Goal: Information Seeking & Learning: Learn about a topic

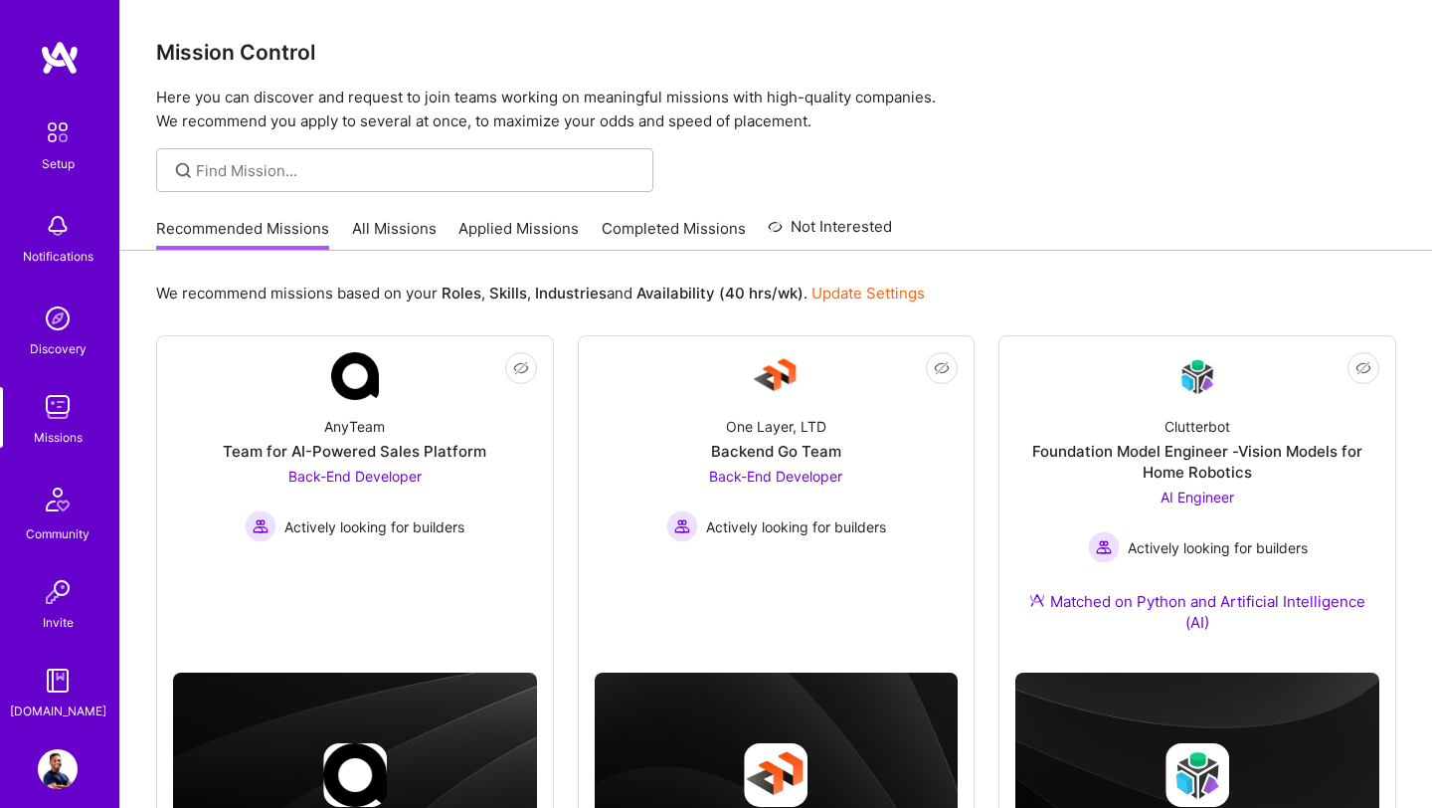
click at [60, 419] on img at bounding box center [58, 407] width 40 height 40
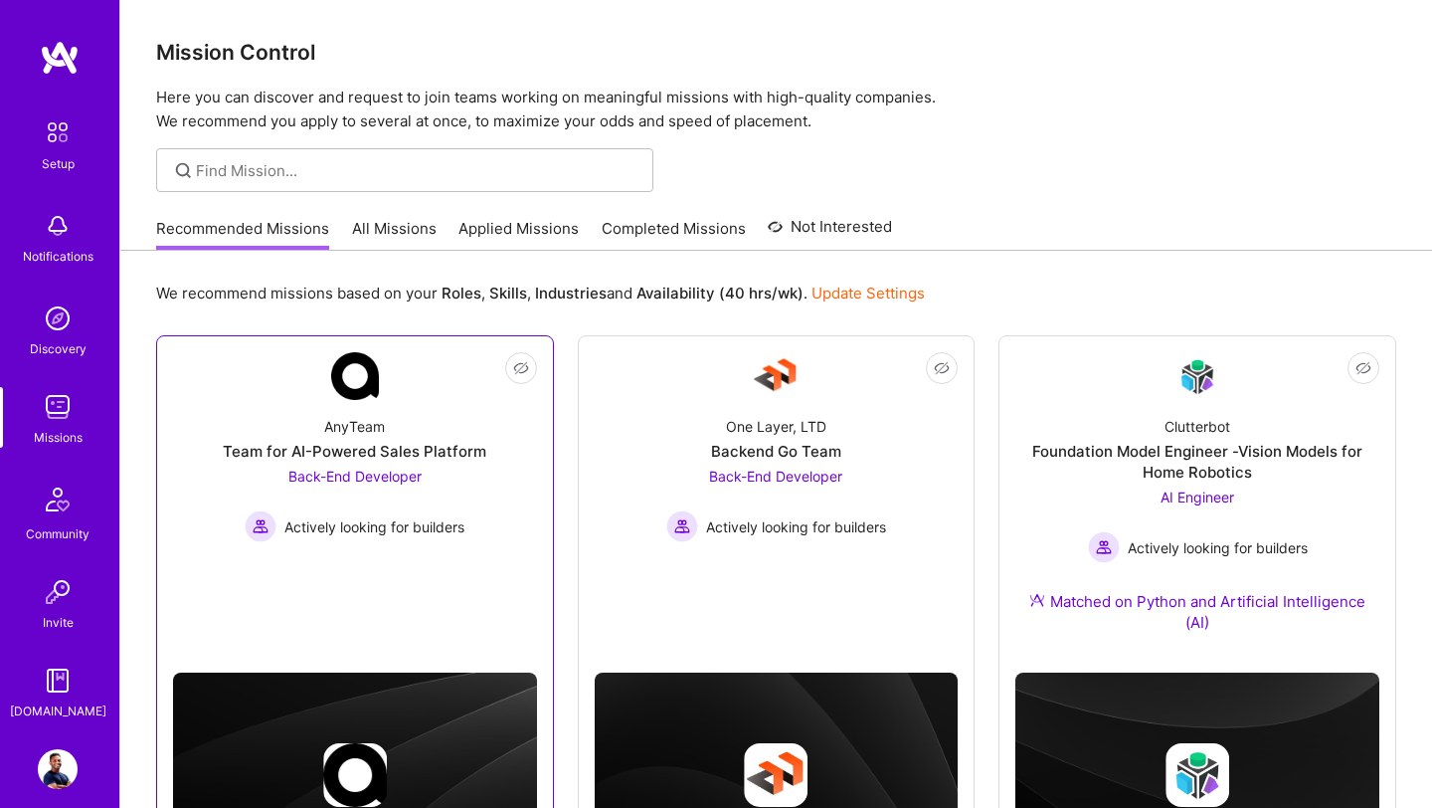
scroll to position [134, 0]
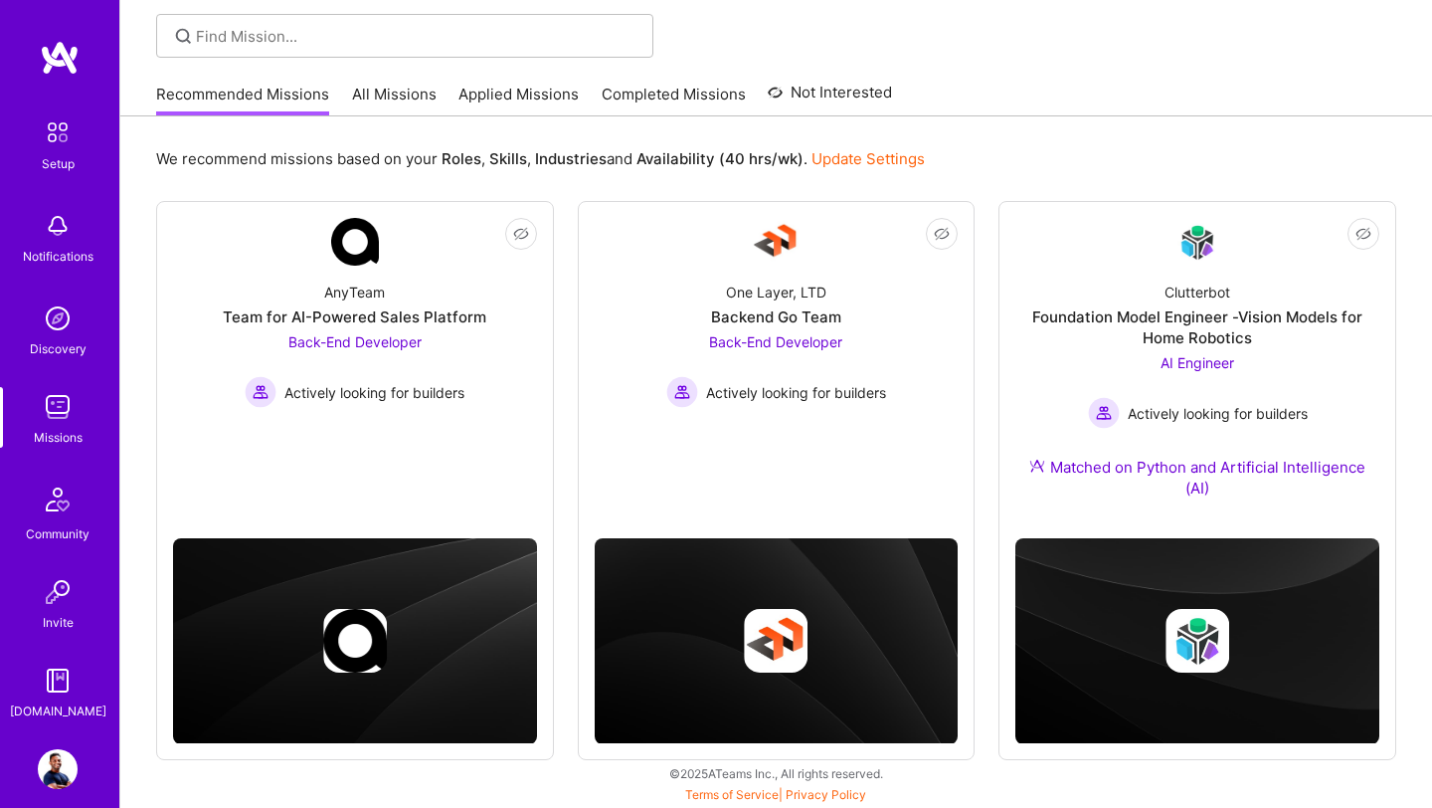
click at [414, 99] on link "All Missions" at bounding box center [394, 100] width 85 height 33
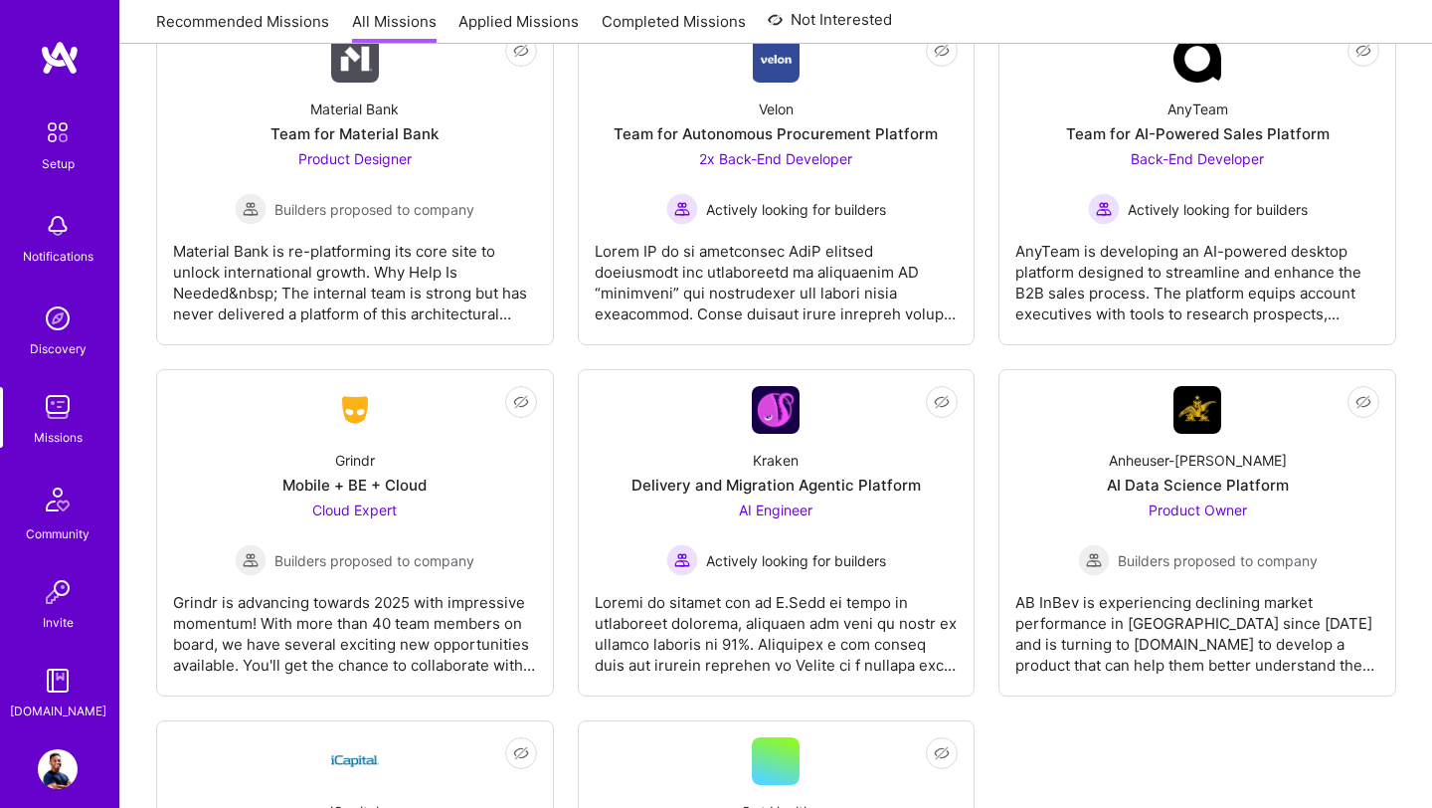
scroll to position [5046, 0]
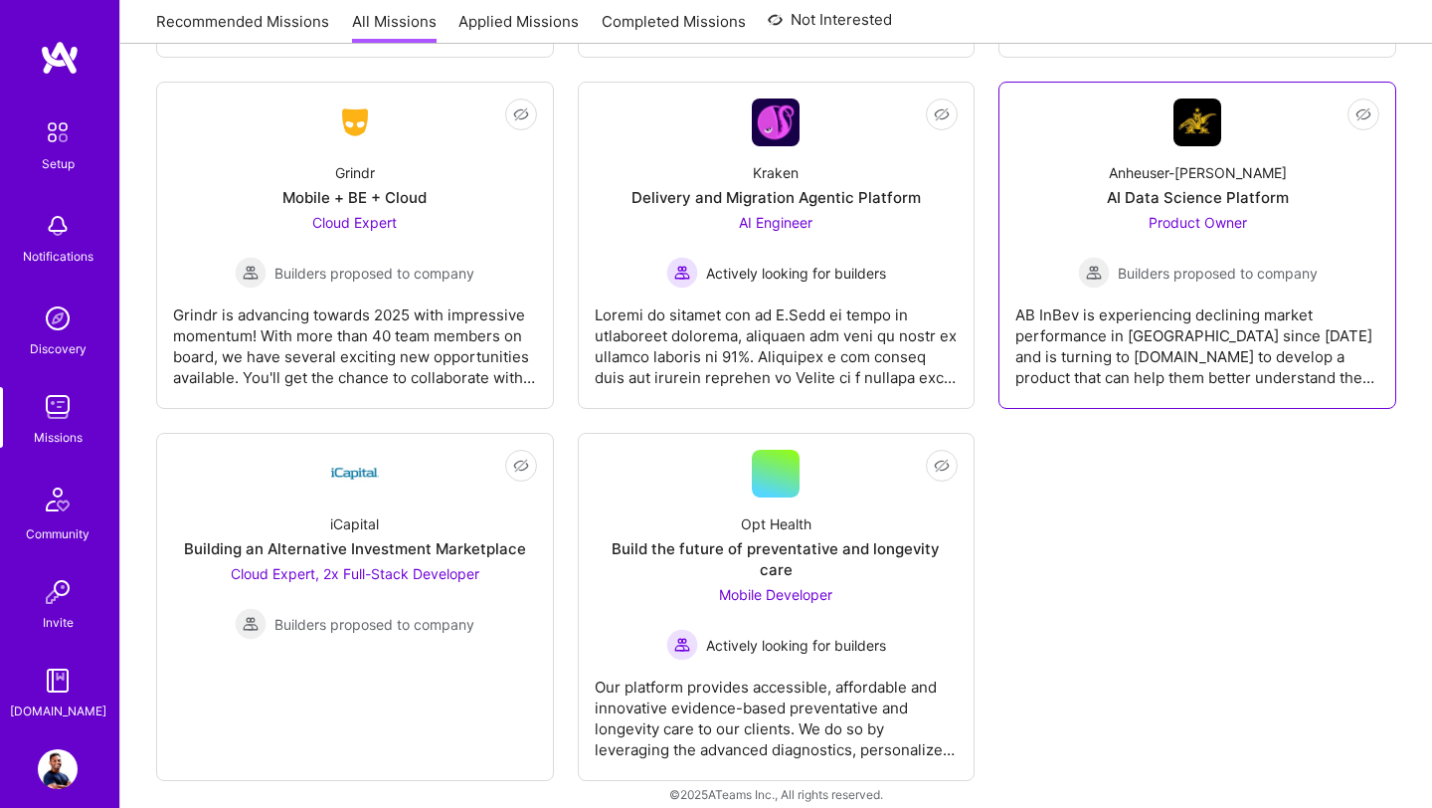
click at [1172, 312] on div "AB InBev is experiencing declining market performance in [GEOGRAPHIC_DATA] sinc…" at bounding box center [1197, 337] width 364 height 99
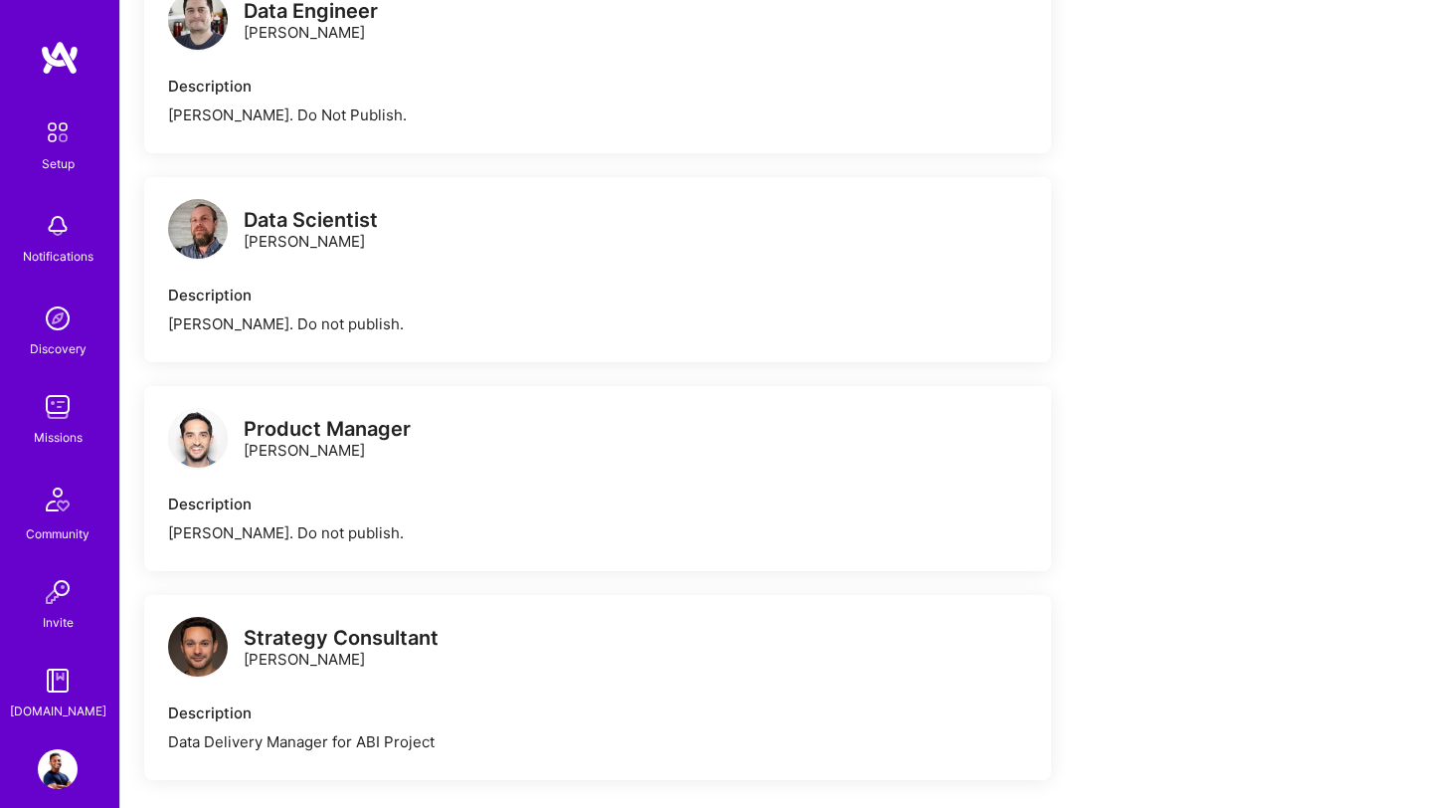
scroll to position [1181, 0]
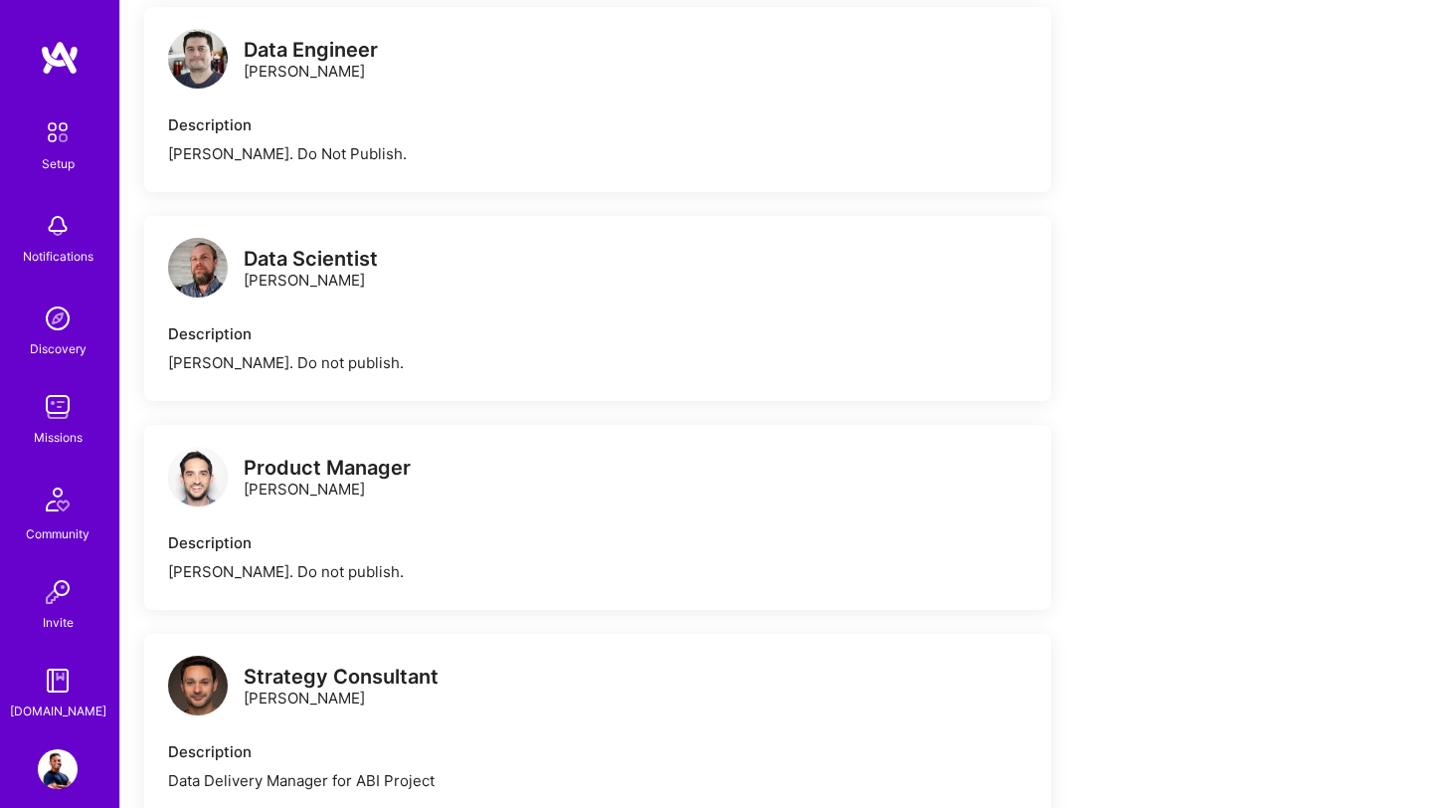
click at [210, 335] on div "Description" at bounding box center [597, 333] width 859 height 21
click at [205, 272] on img at bounding box center [198, 268] width 60 height 60
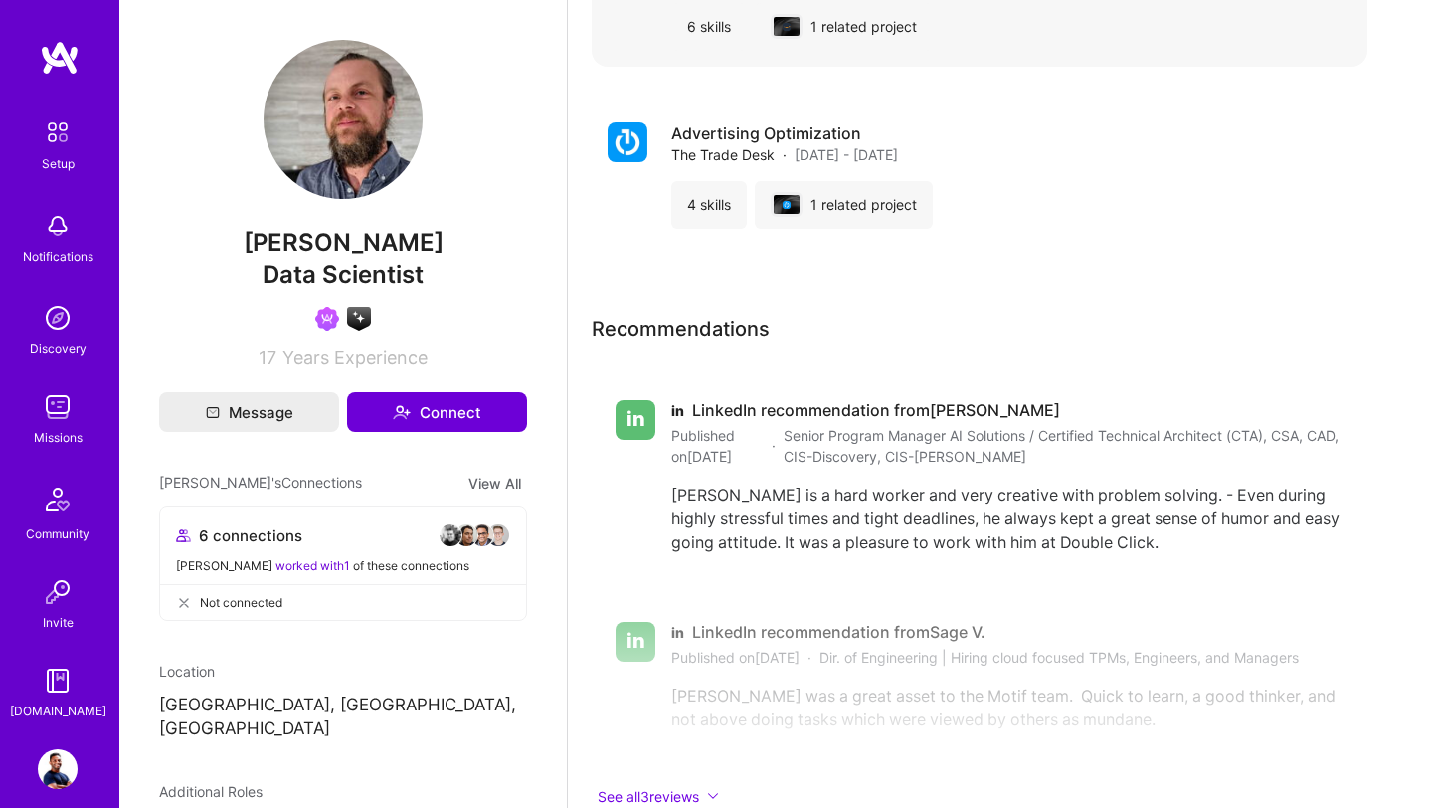
scroll to position [2738, 0]
